Goal: Task Accomplishment & Management: Manage account settings

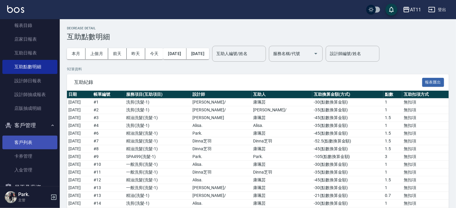
scroll to position [90, 0]
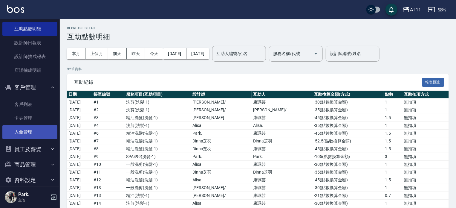
click at [32, 130] on link "入金管理" at bounding box center [29, 132] width 55 height 14
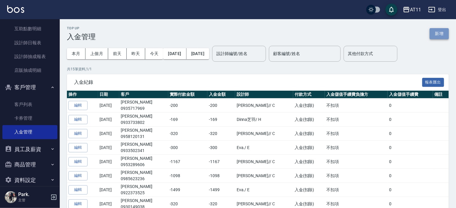
click at [447, 33] on button "新增" at bounding box center [439, 33] width 19 height 11
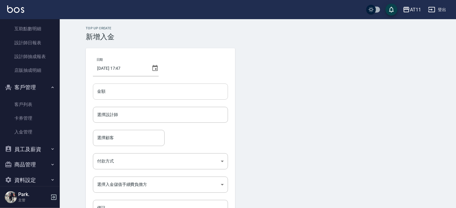
click at [127, 88] on input "金額" at bounding box center [160, 91] width 135 height 16
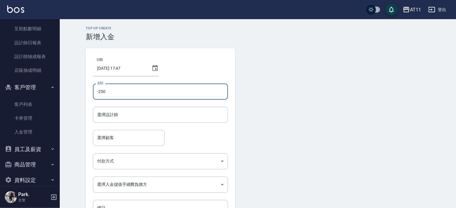
click at [124, 107] on div "選擇設計師 選擇設計師" at bounding box center [160, 115] width 135 height 16
type input "-250"
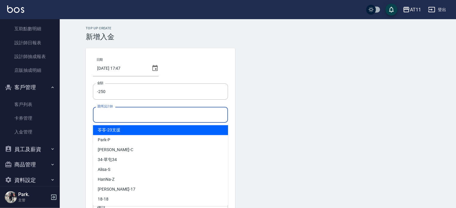
click at [118, 111] on input "選擇設計師" at bounding box center [161, 114] width 130 height 10
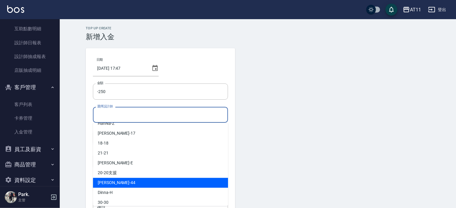
scroll to position [60, 0]
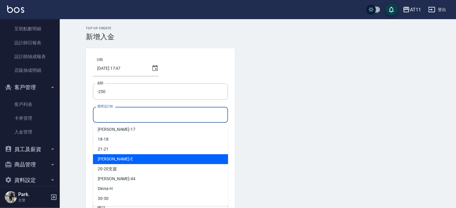
click at [118, 162] on div "[PERSON_NAME] -E" at bounding box center [160, 159] width 135 height 10
type input "[PERSON_NAME]-E"
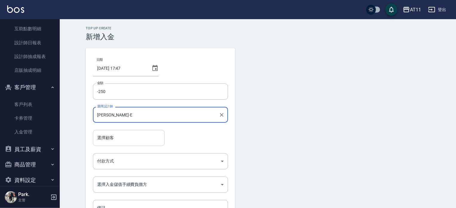
click at [113, 137] on input "選擇顧客" at bounding box center [129, 137] width 66 height 10
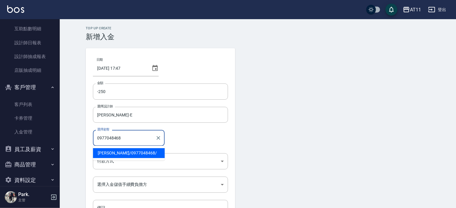
click at [147, 153] on span "[PERSON_NAME]/ 0977048468 /" at bounding box center [129, 153] width 72 height 10
type input "[PERSON_NAME]/0977048468/"
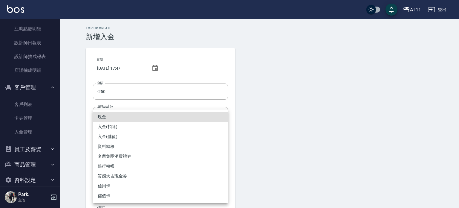
click at [131, 159] on body "AT11 登出 櫃檯作業 打帳單 帳單列表 現金收支登錄 材料自購登錄 每日結帳 排班表 現場電腦打卡 掃碼打卡 預約管理 預約管理 單日預約紀錄 單週預約紀…" at bounding box center [229, 124] width 459 height 248
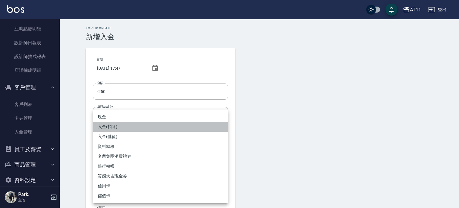
click at [118, 128] on li "入金(扣除)" at bounding box center [160, 127] width 135 height 10
type input "入金(扣除)"
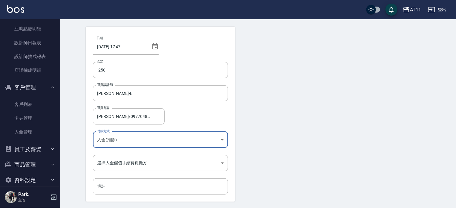
scroll to position [10, 0]
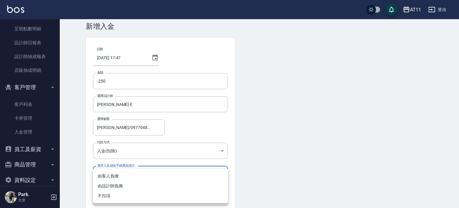
click at [130, 169] on body "AT11 登出 櫃檯作業 打帳單 帳單列表 現金收支登錄 材料自購登錄 每日結帳 排班表 現場電腦打卡 掃碼打卡 預約管理 預約管理 單日預約紀錄 單週預約紀…" at bounding box center [229, 114] width 459 height 248
click at [122, 194] on li "不扣項" at bounding box center [160, 196] width 135 height 10
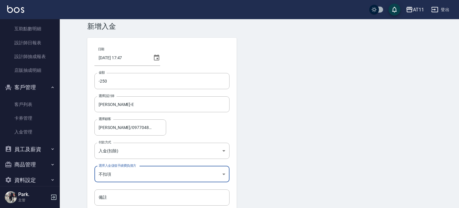
type input "WITHOUTHANDLINGFEE"
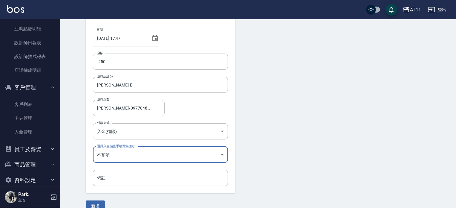
scroll to position [40, 0]
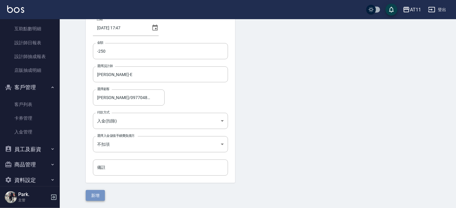
click at [98, 194] on button "新增" at bounding box center [95, 195] width 19 height 11
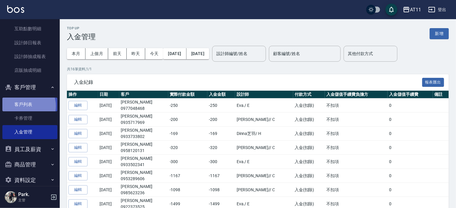
click at [25, 106] on link "客戶列表" at bounding box center [29, 104] width 55 height 14
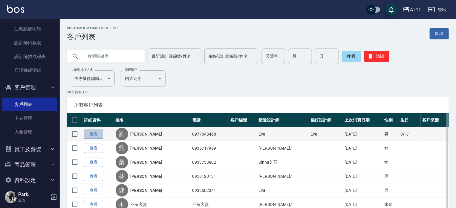
click at [88, 133] on link "查看" at bounding box center [93, 133] width 19 height 9
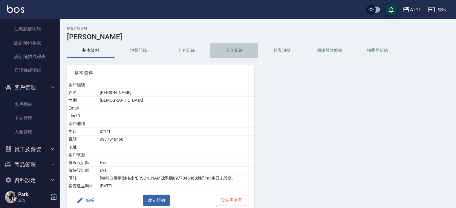
click at [230, 50] on button "入金紀錄" at bounding box center [234, 50] width 48 height 14
